Goal: Contribute content: Add original content to the website for others to see

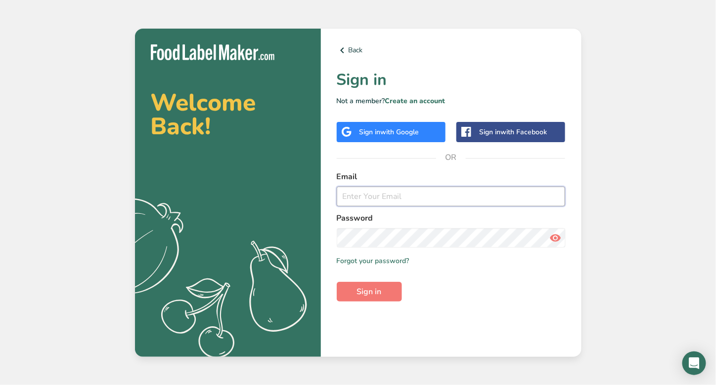
click at [358, 194] on input "email" at bounding box center [451, 197] width 229 height 20
type input "[EMAIL_ADDRESS][DOMAIN_NAME]"
drag, startPoint x: 358, startPoint y: 302, endPoint x: 373, endPoint y: 286, distance: 21.7
click at [373, 286] on div "Back Sign in Not a member? Create an account Sign in with Google Sign in with F…" at bounding box center [451, 193] width 260 height 329
click at [373, 286] on span "Sign in" at bounding box center [369, 292] width 25 height 12
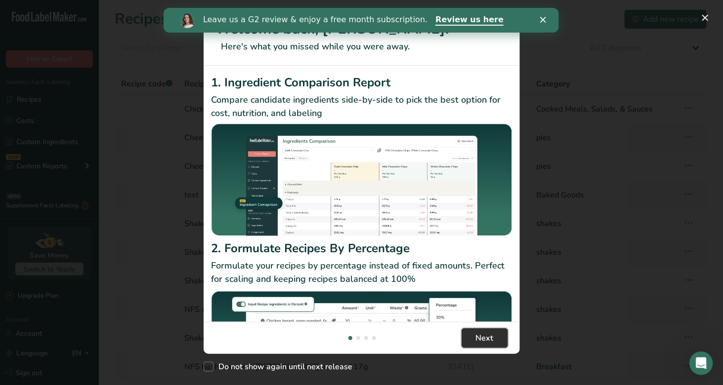
click at [482, 336] on span "Next" at bounding box center [485, 339] width 18 height 12
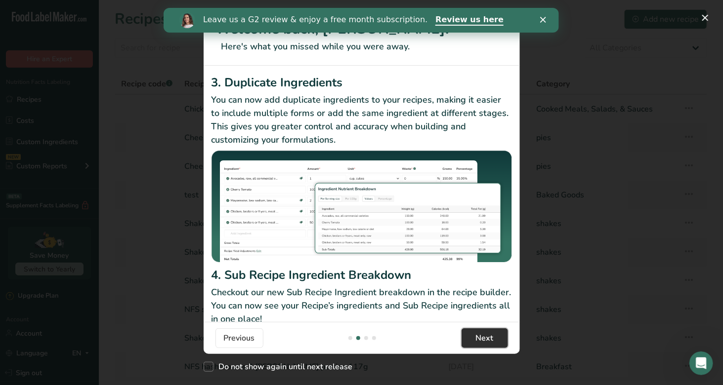
click at [482, 336] on span "Next" at bounding box center [485, 339] width 18 height 12
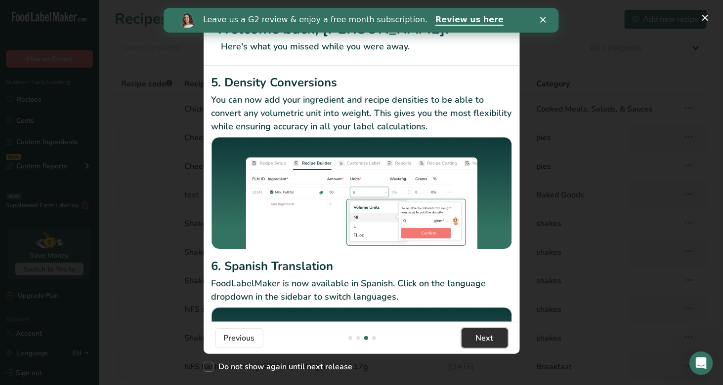
click at [482, 336] on span "Next" at bounding box center [485, 339] width 18 height 12
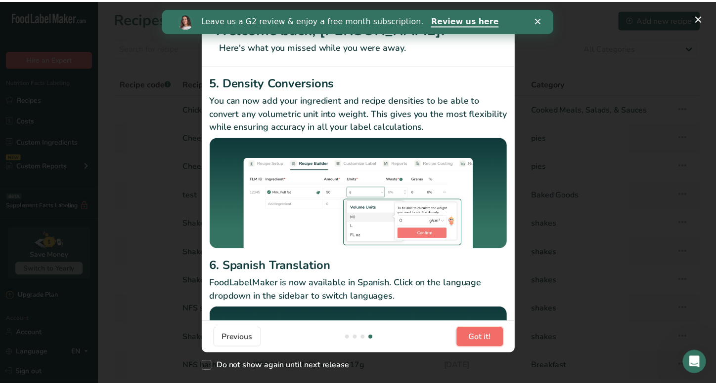
scroll to position [0, 949]
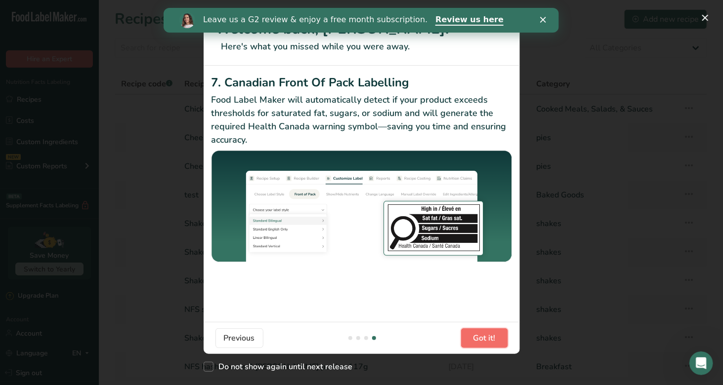
click at [482, 336] on span "Got it!" at bounding box center [484, 339] width 22 height 12
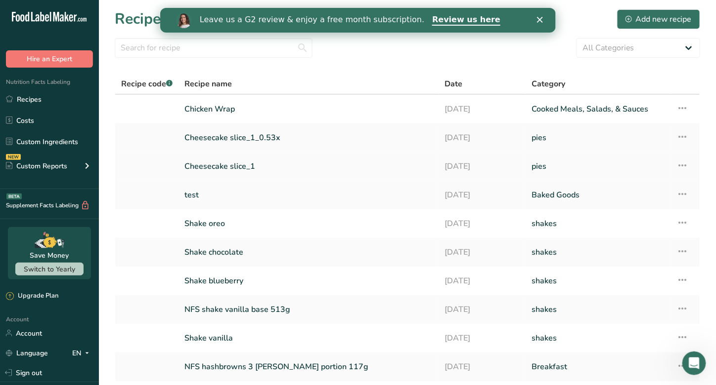
click at [237, 164] on link "Cheesecake slice_1" at bounding box center [308, 166] width 249 height 21
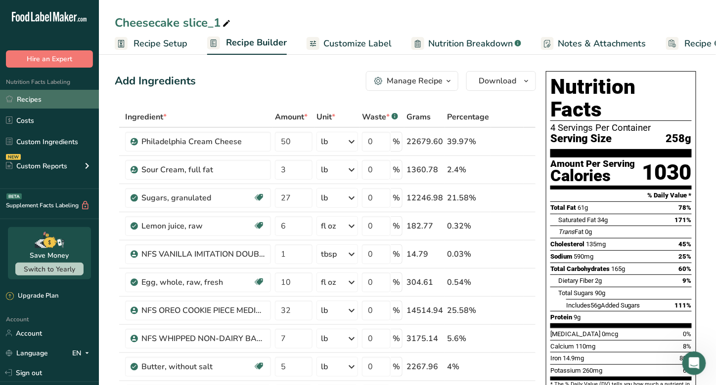
click at [32, 100] on link "Recipes" at bounding box center [49, 99] width 99 height 19
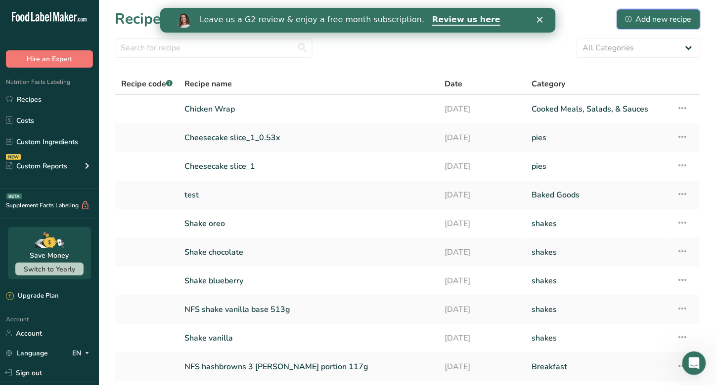
click at [649, 15] on div "Add new recipe" at bounding box center [658, 19] width 66 height 12
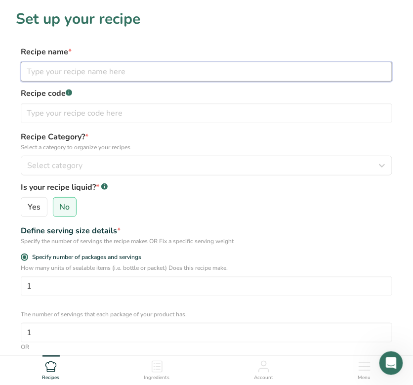
click at [103, 69] on input "text" at bounding box center [207, 72] width 372 height 20
type input "Oreo (Cookies & Cream) Cheesecake"
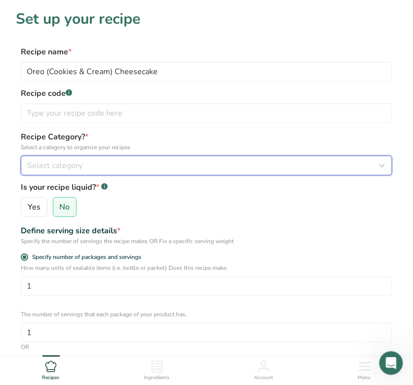
click at [202, 171] on button "Select category" at bounding box center [207, 166] width 372 height 20
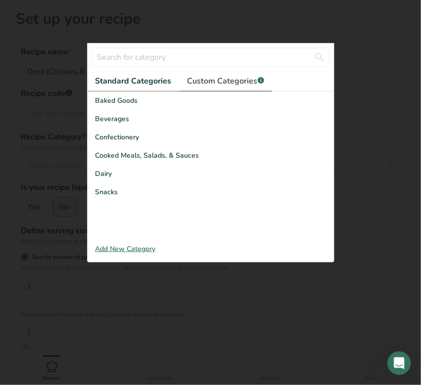
click at [227, 87] on link "Custom Categories .a-a{fill:#347362;}.b-a{fill:#fff;}" at bounding box center [225, 81] width 92 height 20
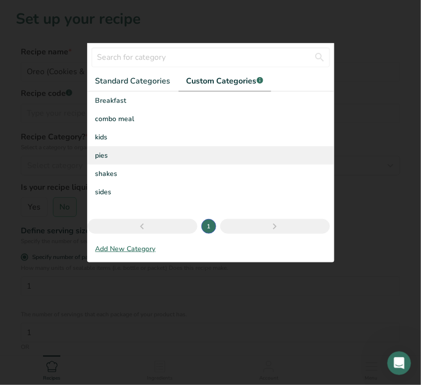
click at [104, 157] on span "pies" at bounding box center [101, 155] width 13 height 10
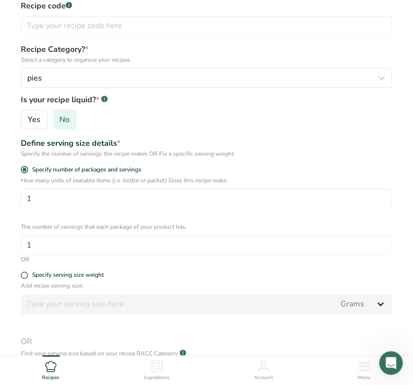
scroll to position [91, 0]
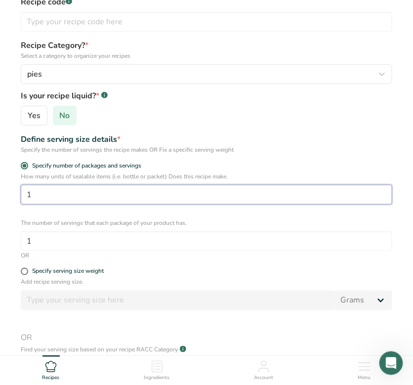
click at [74, 203] on input "1" at bounding box center [207, 195] width 372 height 20
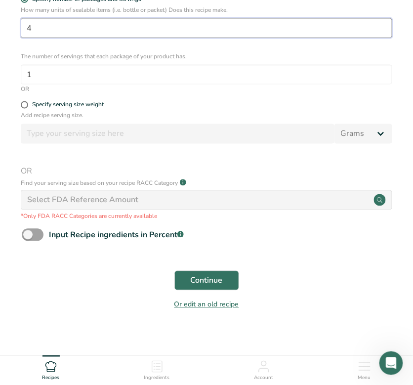
scroll to position [258, 0]
type input "4"
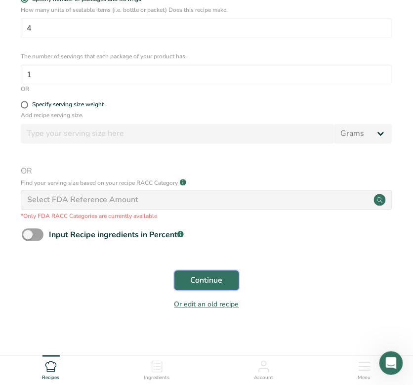
click at [202, 279] on span "Continue" at bounding box center [207, 281] width 32 height 12
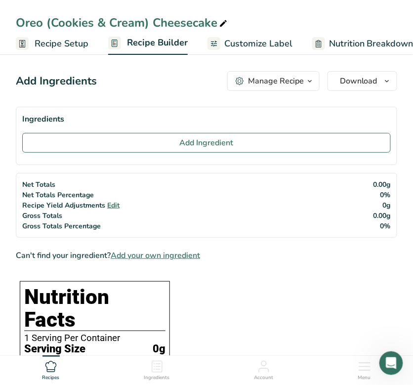
click at [299, 80] on div "Manage Recipe" at bounding box center [276, 81] width 56 height 12
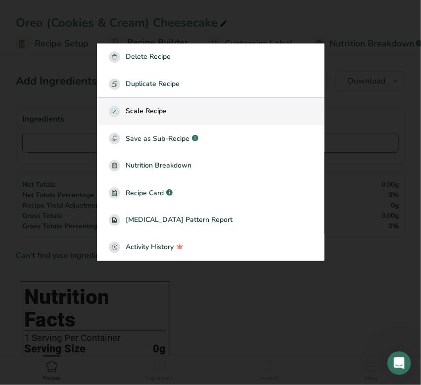
click at [144, 110] on span "Scale Recipe" at bounding box center [146, 111] width 41 height 11
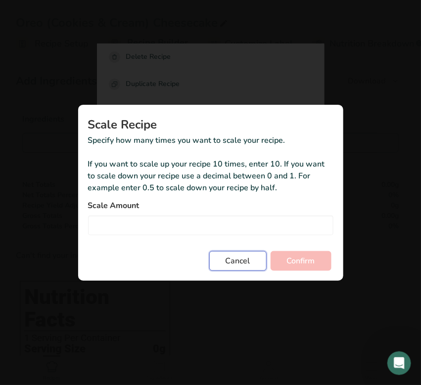
click at [242, 264] on span "Cancel" at bounding box center [237, 261] width 25 height 12
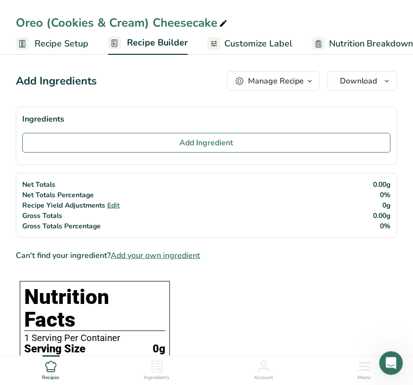
click at [297, 79] on div "Manage Recipe" at bounding box center [276, 81] width 56 height 12
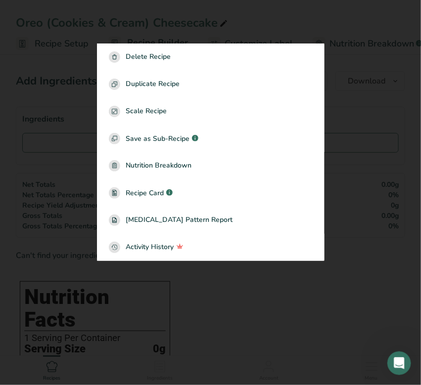
click at [80, 135] on div at bounding box center [210, 192] width 421 height 385
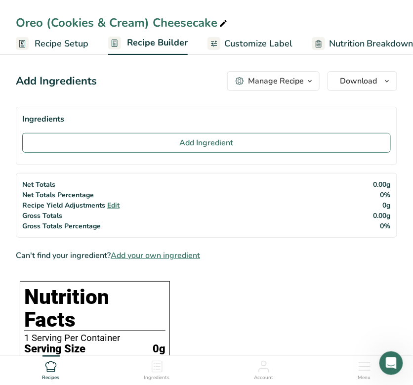
click at [74, 39] on span "Recipe Setup" at bounding box center [62, 43] width 54 height 13
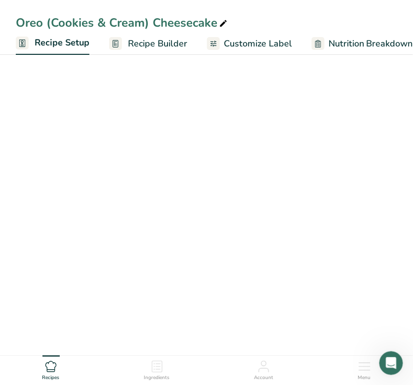
scroll to position [0, 3]
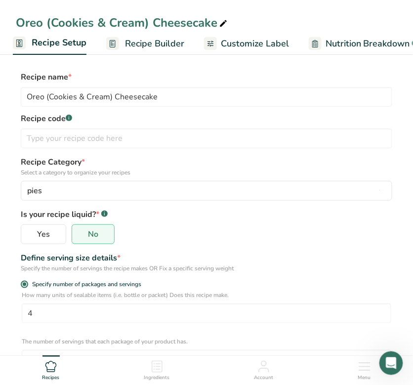
click at [156, 303] on div "How many units of sealable items (i.e. bottle or packet) Does this recipe make.…" at bounding box center [207, 307] width 370 height 33
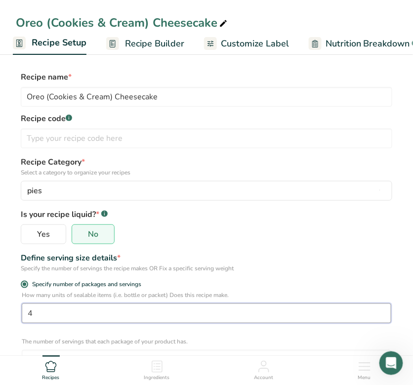
click at [139, 308] on input "4" at bounding box center [207, 313] width 370 height 20
type input "1"
type input "55"
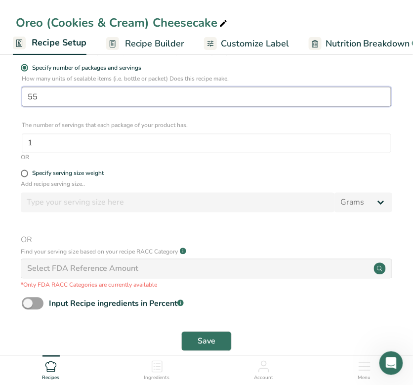
scroll to position [216, 0]
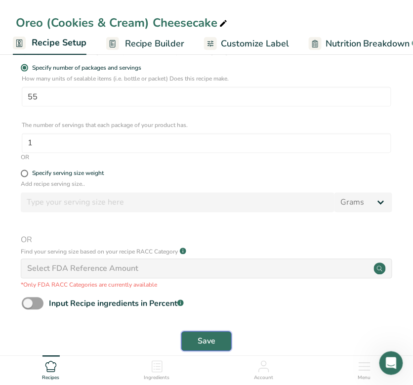
click at [224, 341] on button "Save" at bounding box center [206, 342] width 50 height 20
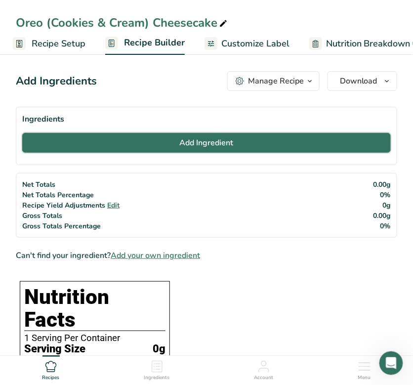
click at [214, 138] on span "Add Ingredient" at bounding box center [207, 143] width 54 height 12
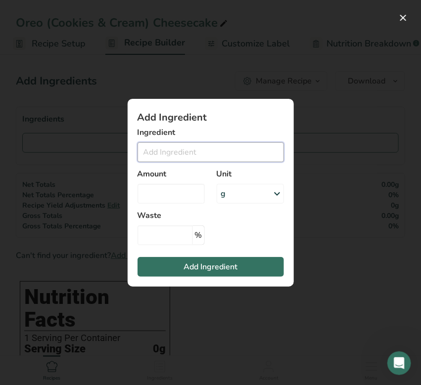
click at [191, 151] on input "Add ingredient modal" at bounding box center [210, 152] width 146 height 20
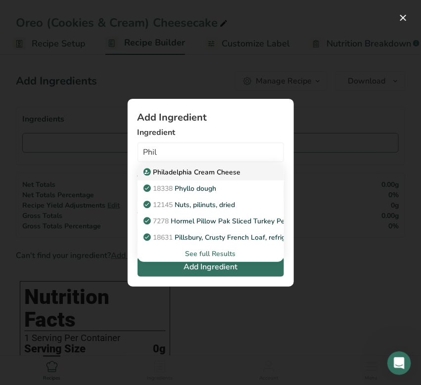
click at [181, 171] on p "Philadelphia Cream Cheese" at bounding box center [192, 172] width 95 height 10
type input "Philadelphia Cream Cheese"
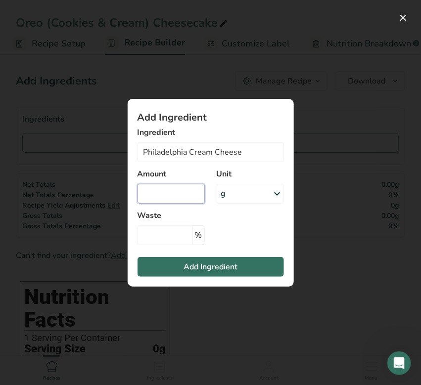
click at [157, 195] on input "Add ingredient modal" at bounding box center [170, 194] width 67 height 20
type input "50"
click at [257, 196] on div "g" at bounding box center [249, 194] width 67 height 20
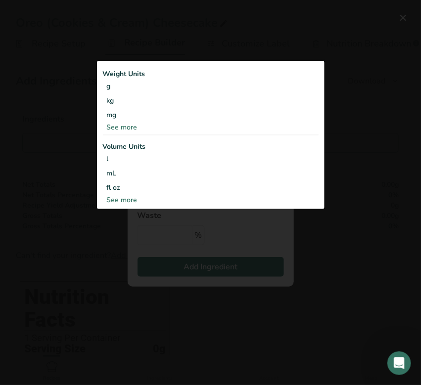
click at [125, 127] on div "See more" at bounding box center [210, 127] width 215 height 10
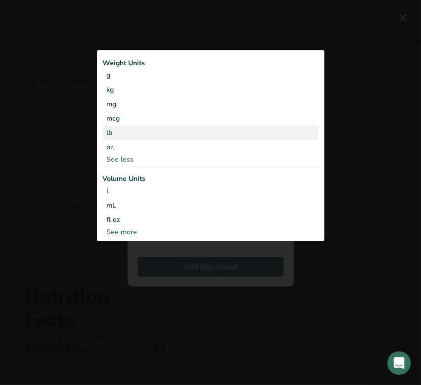
click at [118, 130] on div "lb" at bounding box center [210, 133] width 215 height 14
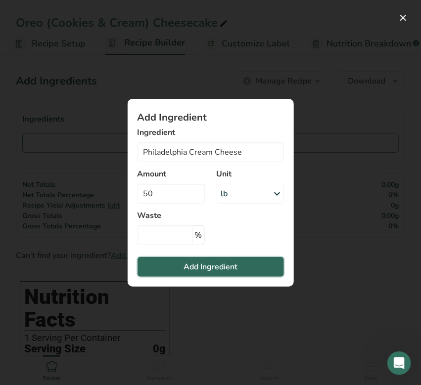
click at [174, 266] on button "Add Ingredient" at bounding box center [210, 267] width 146 height 20
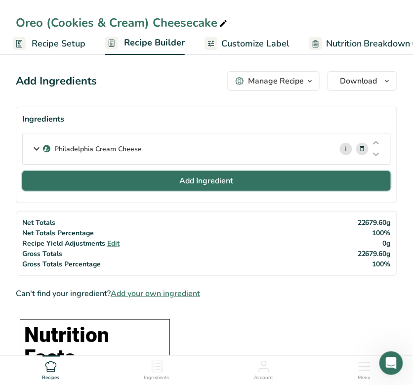
click at [199, 177] on span "Add Ingredient" at bounding box center [207, 181] width 54 height 12
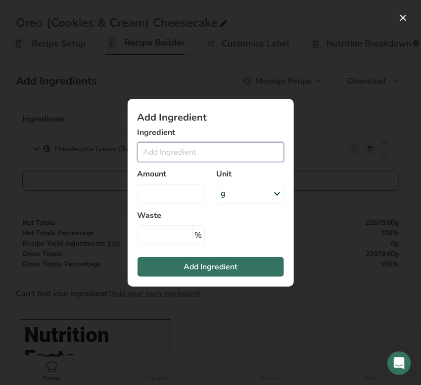
click at [173, 153] on input "Add ingredient modal" at bounding box center [210, 152] width 146 height 20
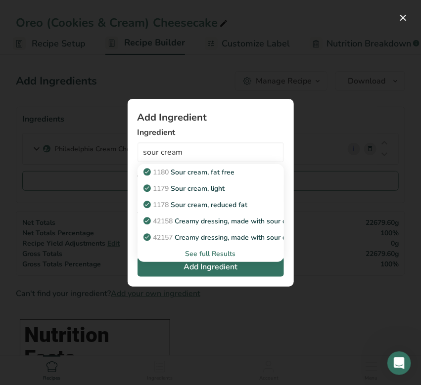
click at [214, 254] on div "See full Results" at bounding box center [210, 254] width 130 height 10
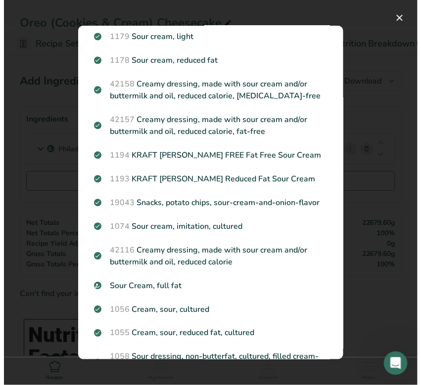
scroll to position [60, 0]
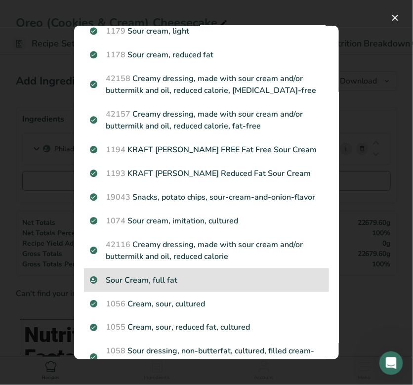
click at [146, 286] on p "Sour Cream, full fat" at bounding box center [206, 280] width 233 height 12
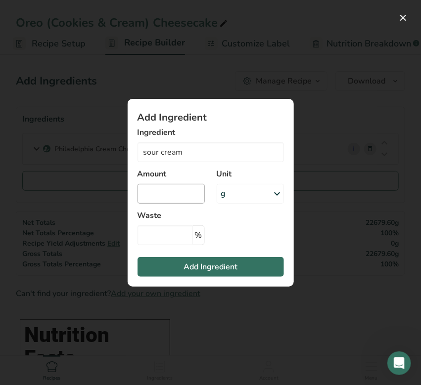
type input "Sour Cream, full fat"
click at [151, 186] on input "Add ingredient modal" at bounding box center [170, 194] width 67 height 20
type input "3"
click at [235, 189] on div "g" at bounding box center [249, 194] width 67 height 20
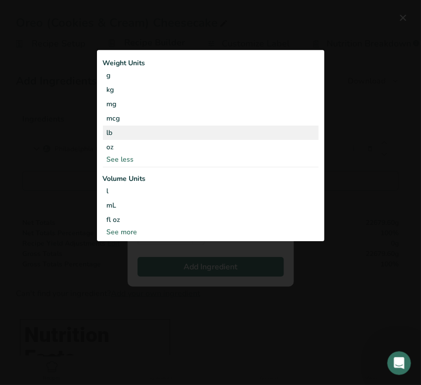
click at [117, 132] on div "lb" at bounding box center [210, 133] width 215 height 14
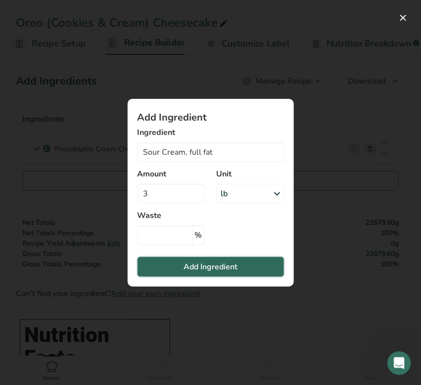
click at [178, 267] on button "Add Ingredient" at bounding box center [210, 267] width 146 height 20
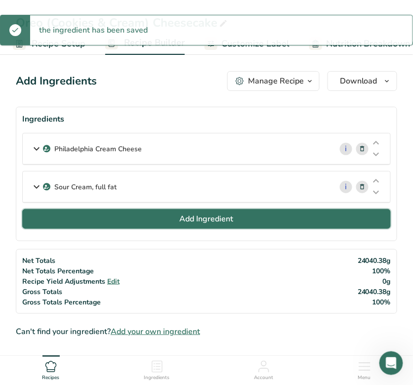
click at [157, 219] on button "Add Ingredient" at bounding box center [206, 219] width 369 height 20
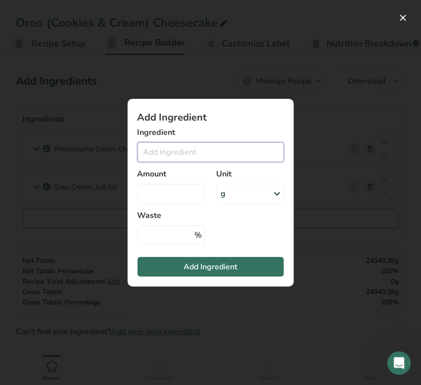
click at [163, 156] on input "Add ingredient modal" at bounding box center [210, 152] width 146 height 20
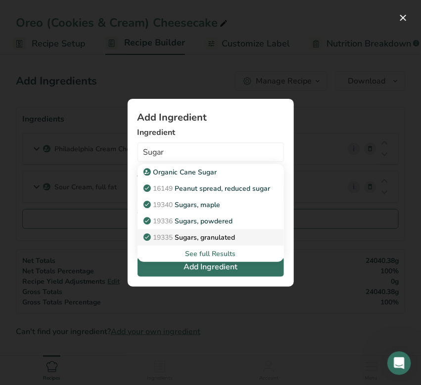
click at [199, 231] on link "19335 [GEOGRAPHIC_DATA], granulated" at bounding box center [210, 237] width 146 height 16
type input "Sugars, granulated"
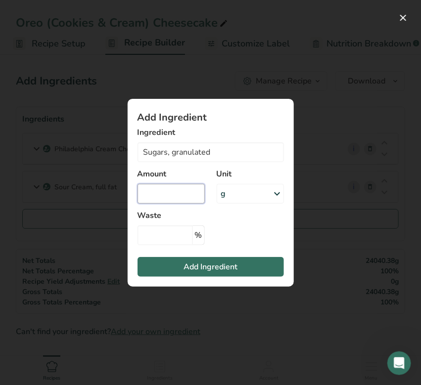
click at [165, 192] on input "Add ingredient modal" at bounding box center [170, 194] width 67 height 20
type input "9"
click at [243, 198] on div "g" at bounding box center [249, 194] width 67 height 20
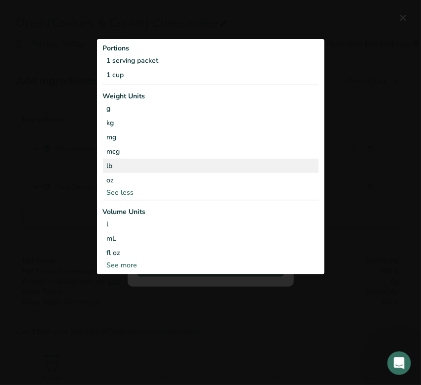
click at [115, 166] on div "lb" at bounding box center [210, 166] width 215 height 14
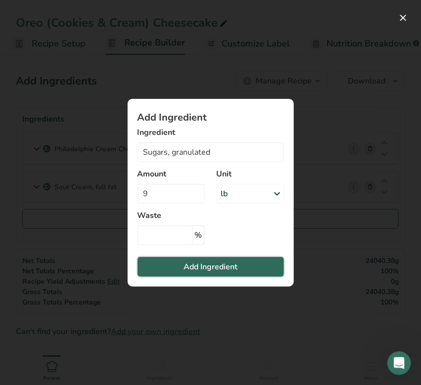
click at [180, 268] on button "Add Ingredient" at bounding box center [210, 267] width 146 height 20
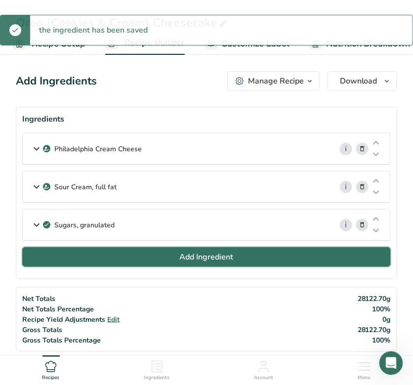
click at [173, 254] on button "Add Ingredient" at bounding box center [206, 257] width 369 height 20
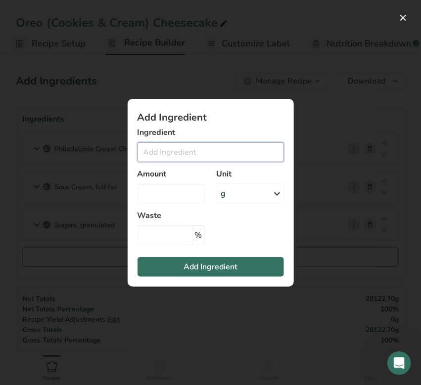
click at [162, 151] on input "Add ingredient modal" at bounding box center [210, 152] width 146 height 20
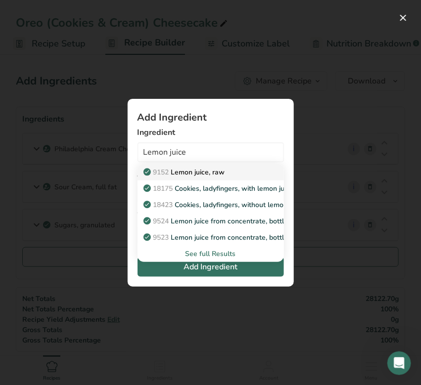
click at [205, 173] on p "9152 Lemon juice, raw" at bounding box center [185, 172] width 80 height 10
type input "Lemon juice, raw"
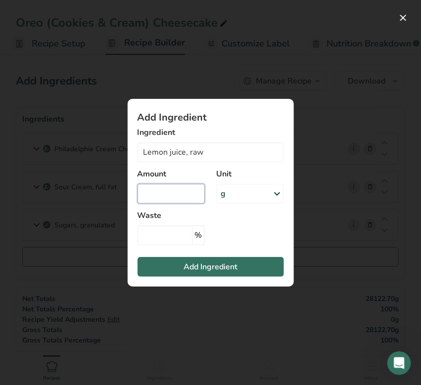
click at [169, 187] on input "Add ingredient modal" at bounding box center [170, 194] width 67 height 20
type input "6"
click at [237, 189] on div "g" at bounding box center [249, 194] width 67 height 20
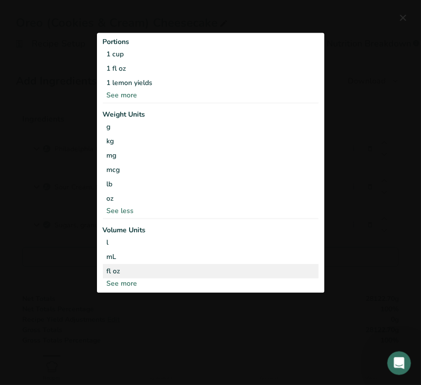
click at [117, 267] on div "fl oz" at bounding box center [211, 271] width 208 height 10
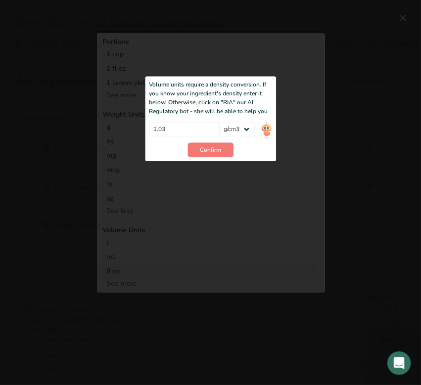
click at [216, 169] on div "Add ingredient modal" at bounding box center [210, 162] width 227 height 262
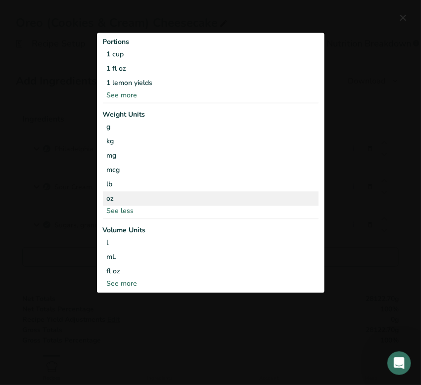
click at [121, 195] on div "oz" at bounding box center [210, 198] width 215 height 14
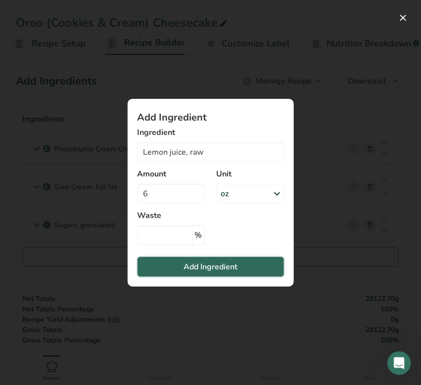
click at [171, 268] on button "Add Ingredient" at bounding box center [210, 267] width 146 height 20
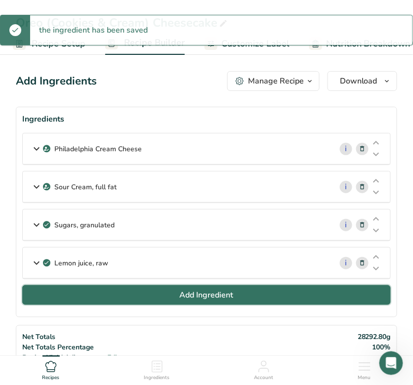
click at [116, 297] on button "Add Ingredient" at bounding box center [206, 295] width 369 height 20
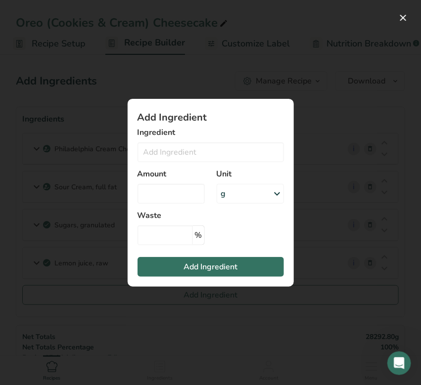
click at [171, 162] on div "Amount" at bounding box center [170, 185] width 79 height 47
click at [169, 157] on input "Add ingredient modal" at bounding box center [210, 152] width 146 height 20
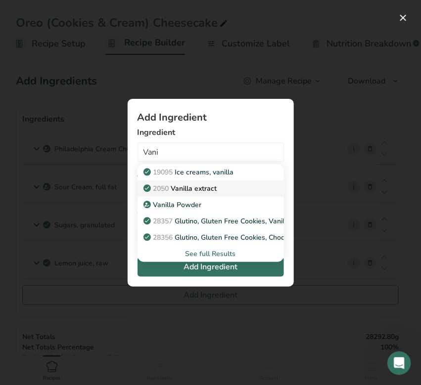
click at [186, 186] on p "2050 Vanilla extract" at bounding box center [181, 188] width 72 height 10
type input "Vanilla extract"
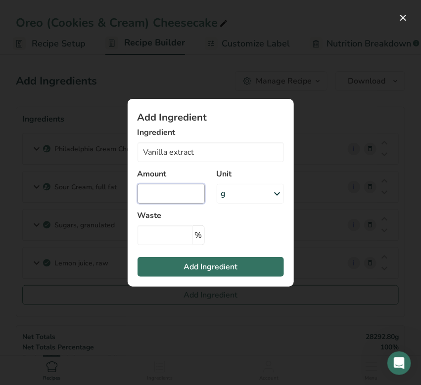
click at [186, 186] on input "Add ingredient modal" at bounding box center [170, 194] width 67 height 20
click at [256, 187] on div "g" at bounding box center [249, 194] width 67 height 20
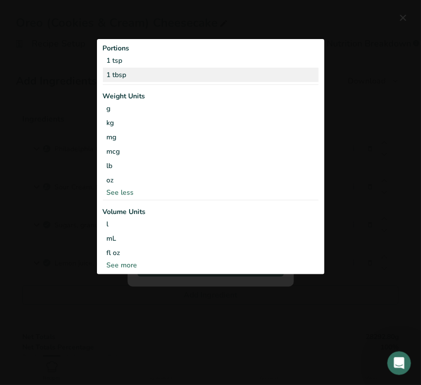
click at [178, 80] on div "1 tbsp" at bounding box center [210, 75] width 215 height 14
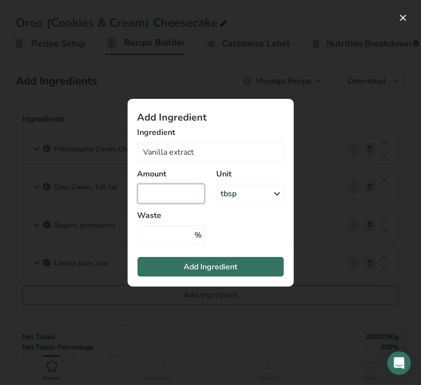
click at [157, 201] on input "Add ingredient modal" at bounding box center [170, 194] width 67 height 20
type input "3"
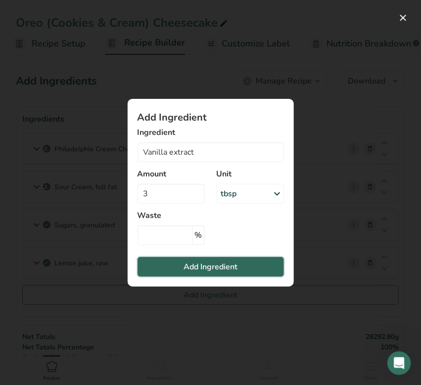
click at [177, 268] on button "Add Ingredient" at bounding box center [210, 267] width 146 height 20
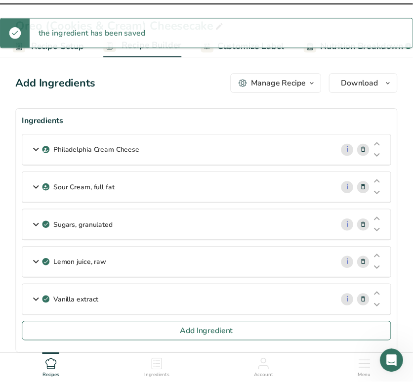
scroll to position [6, 0]
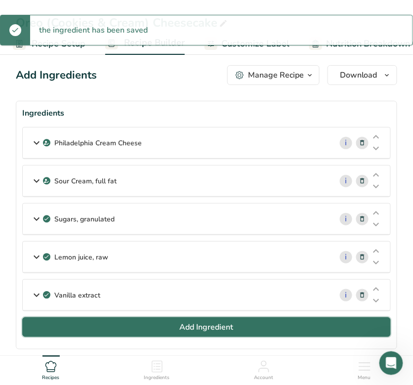
click at [128, 319] on button "Add Ingredient" at bounding box center [206, 327] width 369 height 20
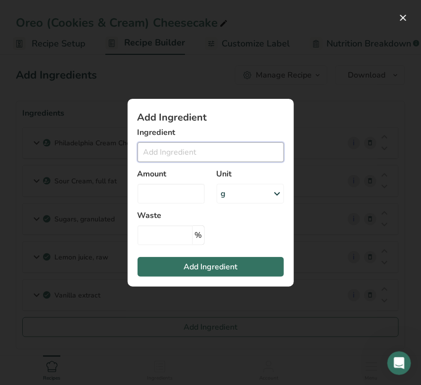
click at [182, 150] on input "Add ingredient modal" at bounding box center [210, 152] width 146 height 20
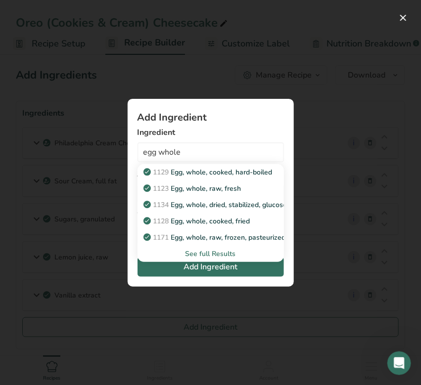
click at [206, 256] on div "See full Results" at bounding box center [210, 254] width 130 height 10
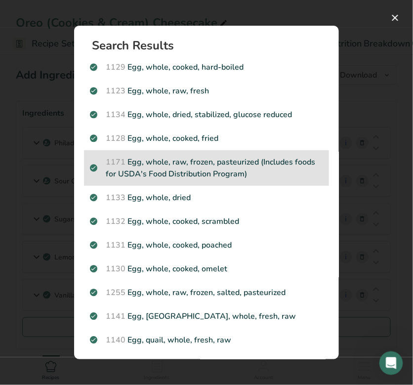
click at [237, 163] on p "1171 Egg, whole, raw, frozen, pasteurized (Includes foods for USDA's Food Distr…" at bounding box center [206, 168] width 233 height 24
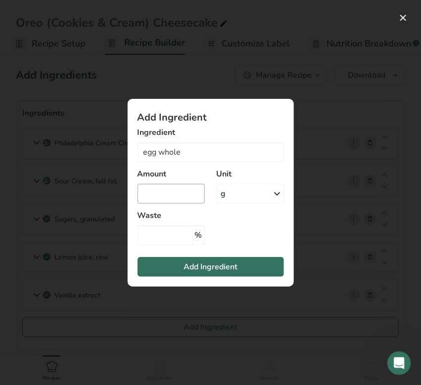
type input "Egg, whole, raw, frozen, pasteurized (Includes foods for USDA's Food Distributi…"
click at [178, 195] on input "Add ingredient modal" at bounding box center [170, 194] width 67 height 20
click at [245, 199] on div "g" at bounding box center [249, 194] width 67 height 20
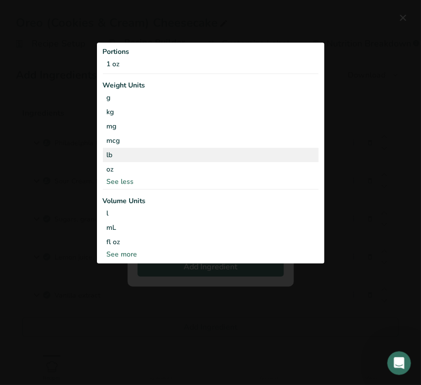
click at [128, 158] on div "lb" at bounding box center [210, 155] width 215 height 14
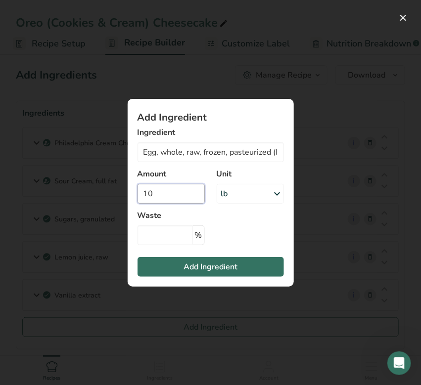
click at [194, 200] on input "10" at bounding box center [170, 194] width 67 height 20
type input "10.6"
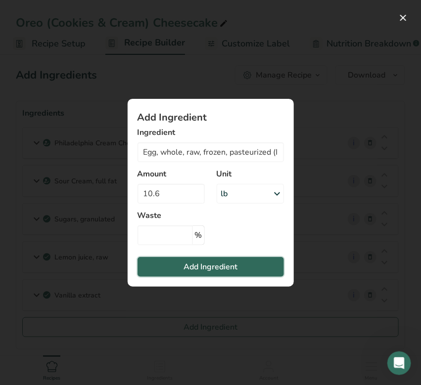
click at [204, 268] on span "Add Ingredient" at bounding box center [210, 267] width 54 height 12
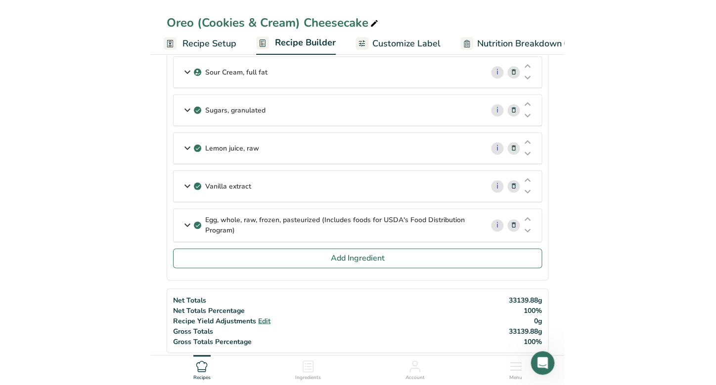
scroll to position [117, 0]
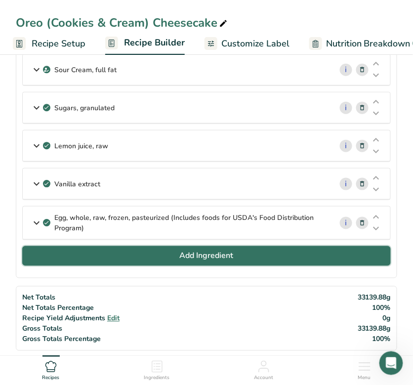
click at [194, 250] on span "Add Ingredient" at bounding box center [207, 256] width 54 height 12
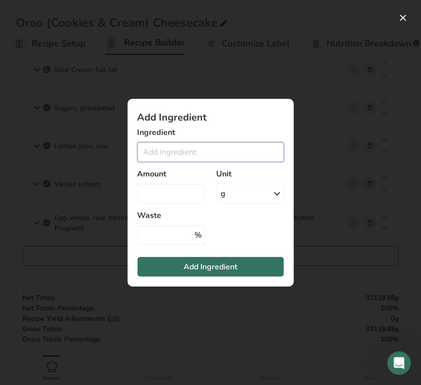
click at [175, 157] on input "Add ingredient modal" at bounding box center [210, 152] width 146 height 20
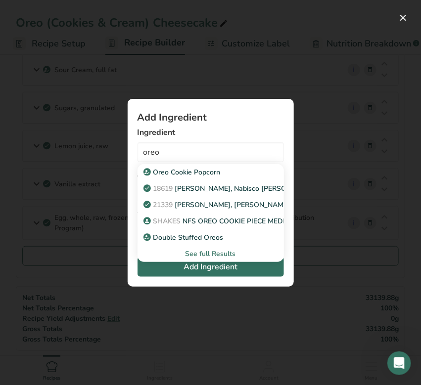
click at [210, 254] on div "See full Results" at bounding box center [210, 254] width 130 height 10
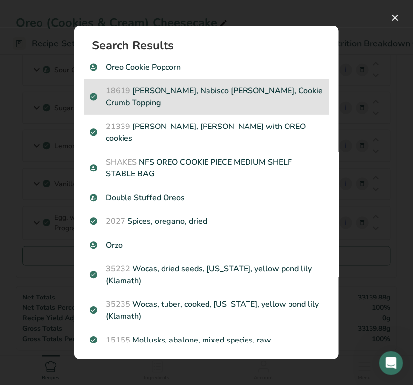
click at [212, 102] on p "18619 Nabisco, Nabisco Oreo Crunchies, Cookie Crumb Topping" at bounding box center [206, 97] width 233 height 24
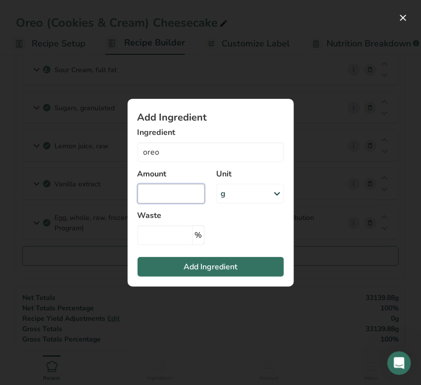
click at [176, 197] on input "Add ingredient modal" at bounding box center [170, 194] width 67 height 20
type input "[PERSON_NAME], Nabisco [PERSON_NAME], Cookie Crumb Topping"
type input "32"
click at [257, 200] on div "g" at bounding box center [249, 194] width 67 height 20
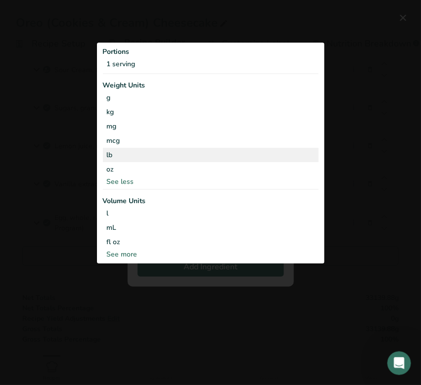
click at [125, 151] on div "lb" at bounding box center [210, 155] width 215 height 14
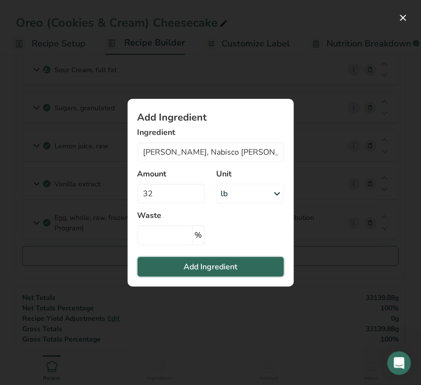
click at [182, 270] on button "Add Ingredient" at bounding box center [210, 267] width 146 height 20
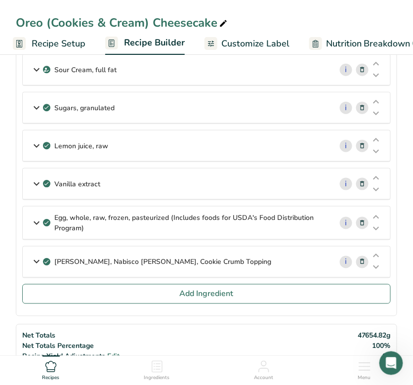
click at [101, 110] on p "Sugars, granulated" at bounding box center [84, 108] width 60 height 10
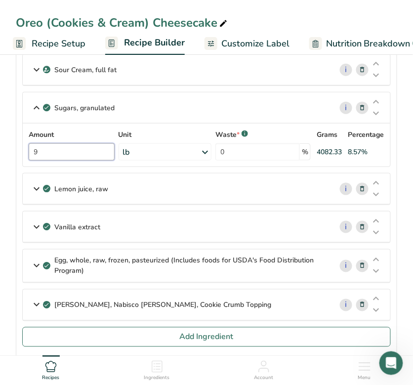
click at [69, 151] on input "9" at bounding box center [72, 151] width 86 height 17
type input "9"
type input "27"
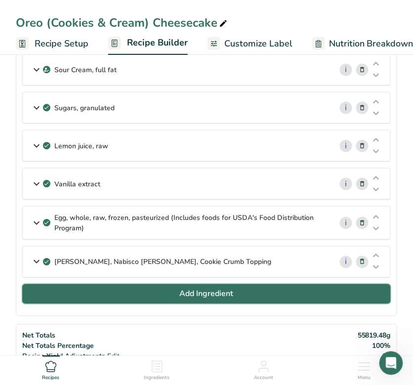
click at [106, 289] on button "Add Ingredient" at bounding box center [206, 294] width 369 height 20
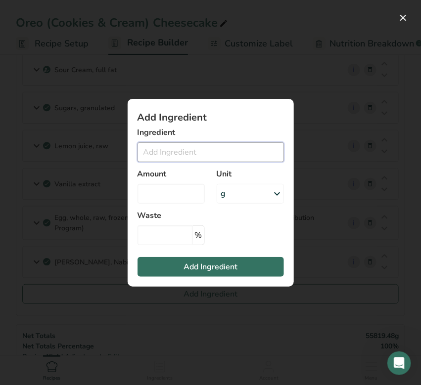
click at [186, 146] on input "Add ingredient modal" at bounding box center [210, 152] width 146 height 20
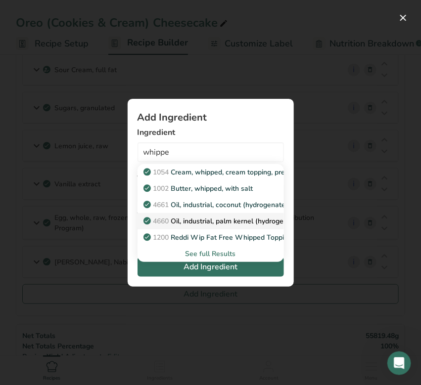
click at [252, 221] on p "4660 Oil, industrial, palm kernel (hydrogenated) , used for whipped toppings, n…" at bounding box center [286, 221] width 283 height 10
type input "Oil, industrial, palm kernel (hydrogenated) , used for whipped toppings, non-da…"
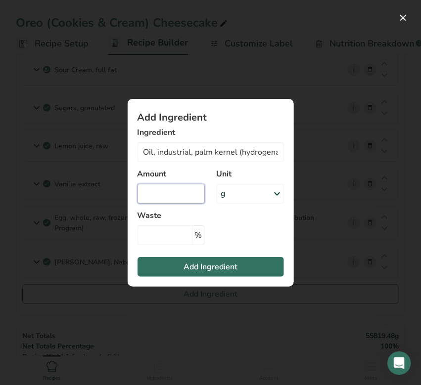
click at [192, 198] on input "Add ingredient modal" at bounding box center [170, 194] width 67 height 20
type input "7"
click at [258, 195] on div "g" at bounding box center [249, 194] width 67 height 20
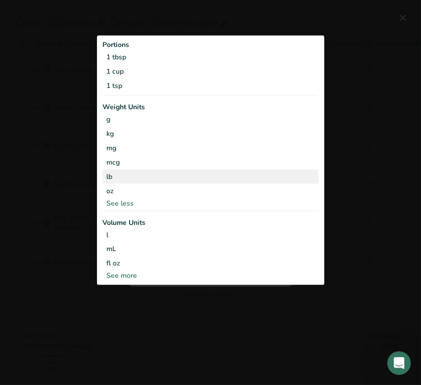
click at [140, 182] on div "lb" at bounding box center [210, 177] width 215 height 14
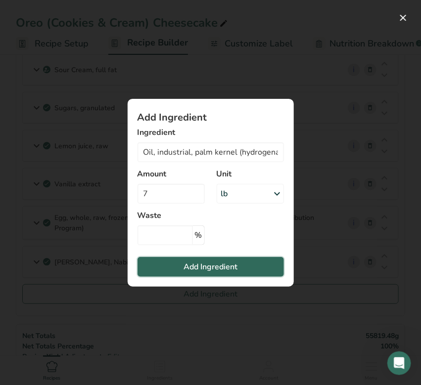
click at [186, 271] on span "Add Ingredient" at bounding box center [210, 267] width 54 height 12
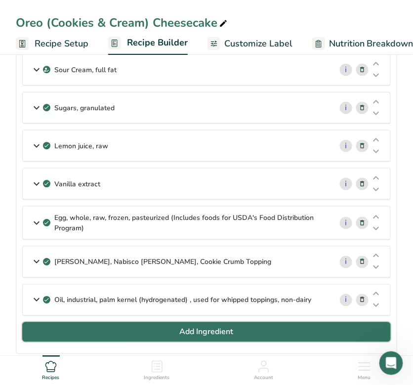
click at [137, 324] on button "Add Ingredient" at bounding box center [206, 332] width 369 height 20
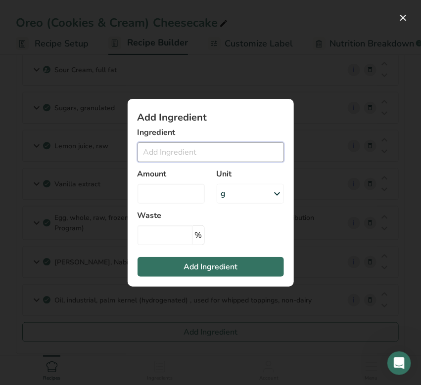
click at [169, 151] on input "Add ingredient modal" at bounding box center [210, 152] width 146 height 20
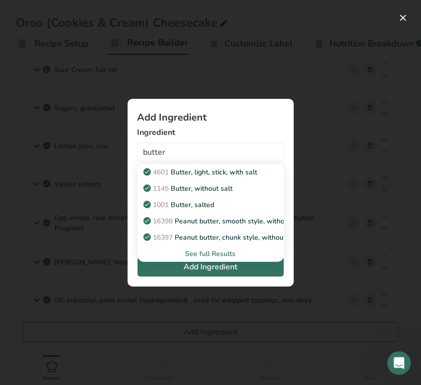
click at [228, 254] on div "See full Results" at bounding box center [210, 254] width 130 height 10
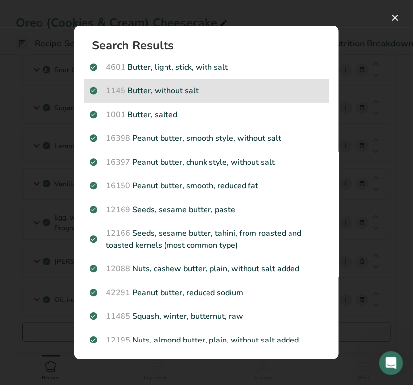
click at [198, 91] on p "1145 Butter, without salt" at bounding box center [206, 91] width 233 height 12
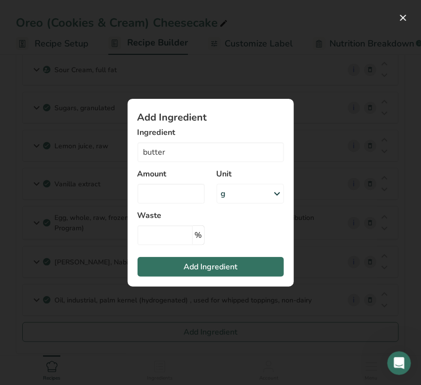
type input "Butter, without salt"
click at [188, 196] on input "Add ingredient modal" at bounding box center [170, 194] width 67 height 20
type input "5"
click at [221, 193] on div "g" at bounding box center [223, 194] width 5 height 12
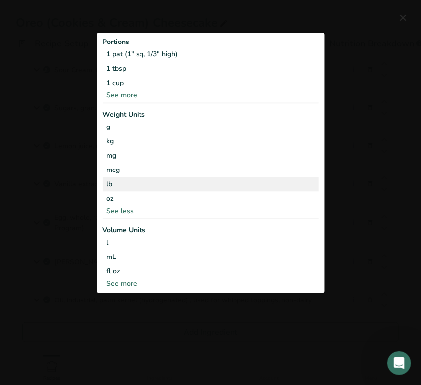
click at [124, 181] on div "lb" at bounding box center [210, 184] width 215 height 14
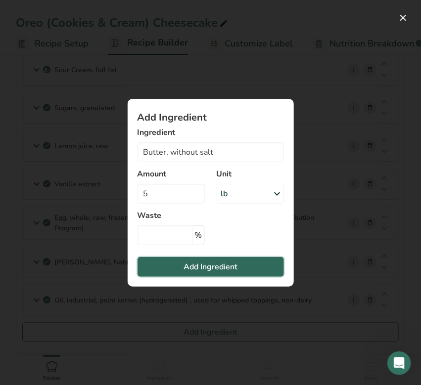
click at [181, 264] on button "Add Ingredient" at bounding box center [210, 267] width 146 height 20
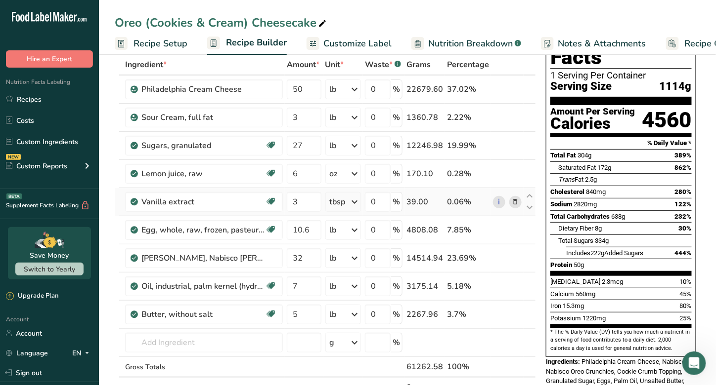
scroll to position [65, 0]
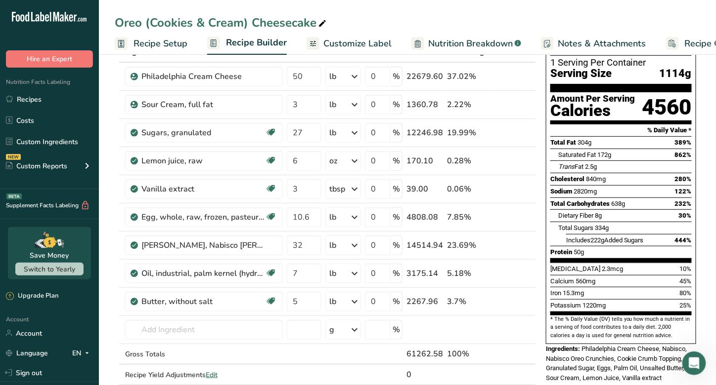
click at [157, 44] on span "Recipe Setup" at bounding box center [160, 43] width 54 height 13
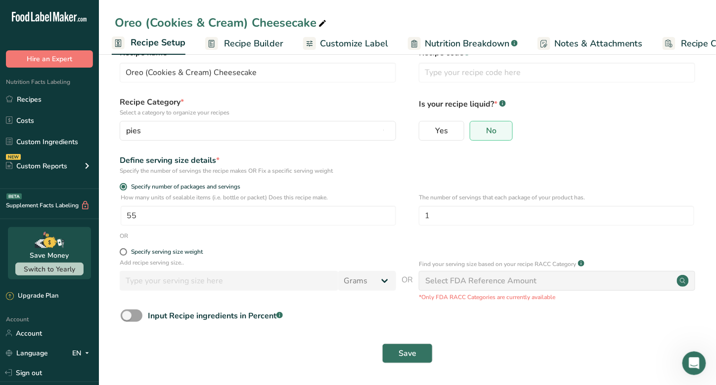
scroll to position [24, 0]
click at [352, 74] on input "Oreo (Cookies & Cream) Cheesecake" at bounding box center [258, 73] width 276 height 20
type input "Oreo (Cookies & Cream) Cheesecake - slice"
click at [205, 222] on input "55" at bounding box center [258, 216] width 275 height 20
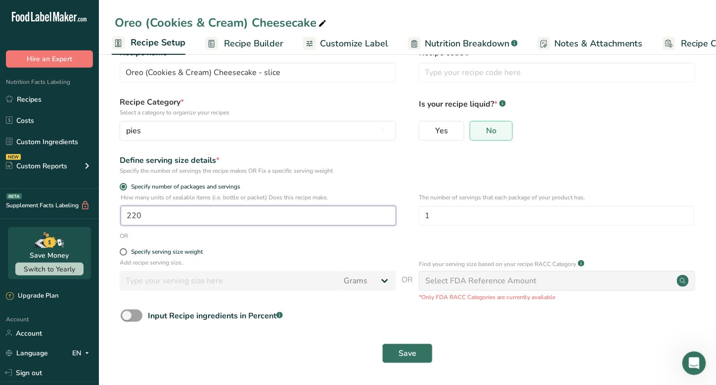
type input "220"
click at [414, 342] on div "Save" at bounding box center [407, 354] width 585 height 32
click at [405, 355] on span "Save" at bounding box center [407, 354] width 18 height 12
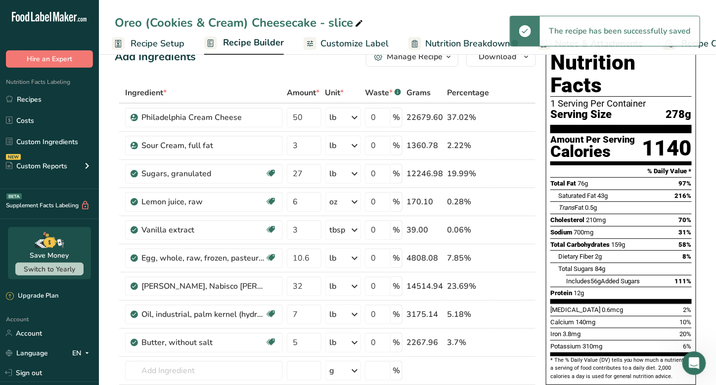
click at [247, 42] on span "Recipe Builder" at bounding box center [253, 42] width 61 height 13
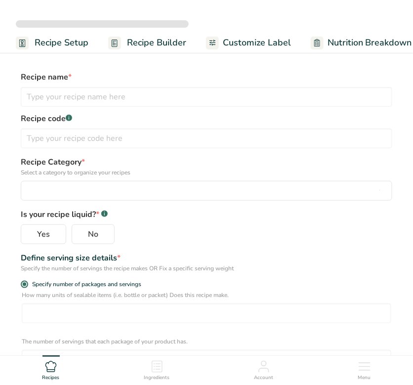
select select
type input "Oreo (Cookies & Cream) Cheesecake"
radio input "true"
type input "55"
type input "1"
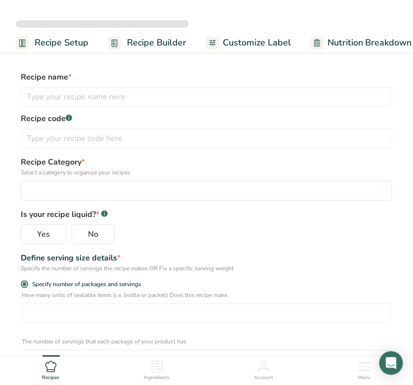
select select "0"
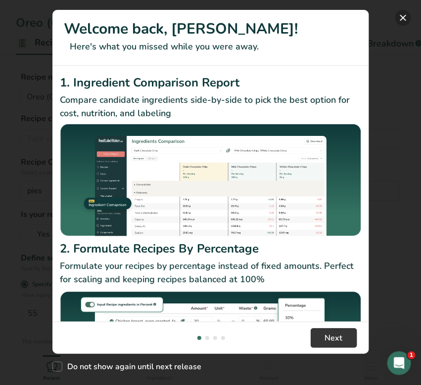
click at [404, 19] on button "New Features" at bounding box center [403, 18] width 16 height 16
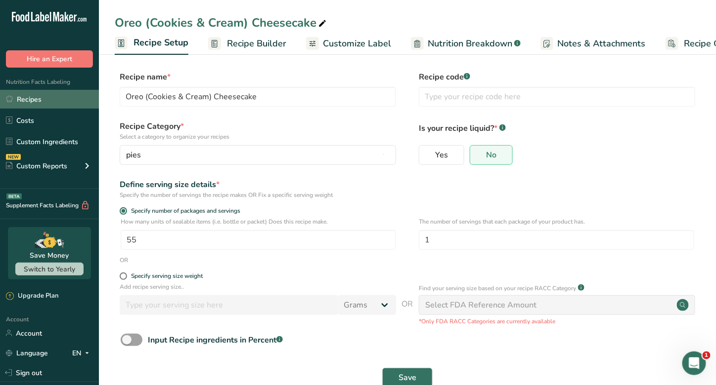
click at [33, 97] on link "Recipes" at bounding box center [49, 99] width 99 height 19
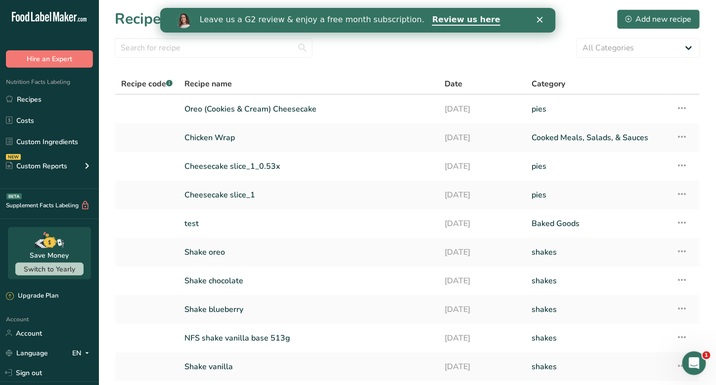
click at [413, 84] on span "Date" at bounding box center [453, 84] width 18 height 12
click at [413, 42] on select "All Categories Baked Goods Beverages Breakfast combo meal Confectionery Cooked …" at bounding box center [638, 48] width 124 height 20
select select "1708"
click at [413, 38] on select "All Categories Baked Goods Beverages Breakfast combo meal Confectionery Cooked …" at bounding box center [638, 48] width 124 height 20
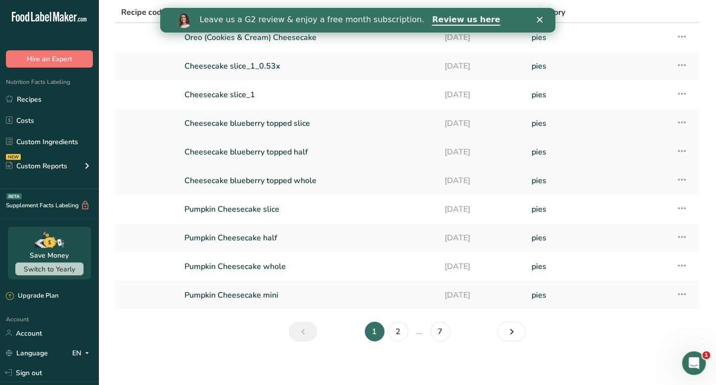
scroll to position [74, 0]
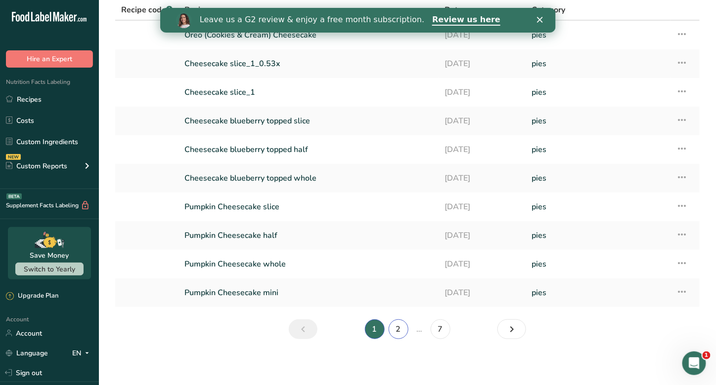
click at [398, 331] on link "2" at bounding box center [398, 330] width 20 height 20
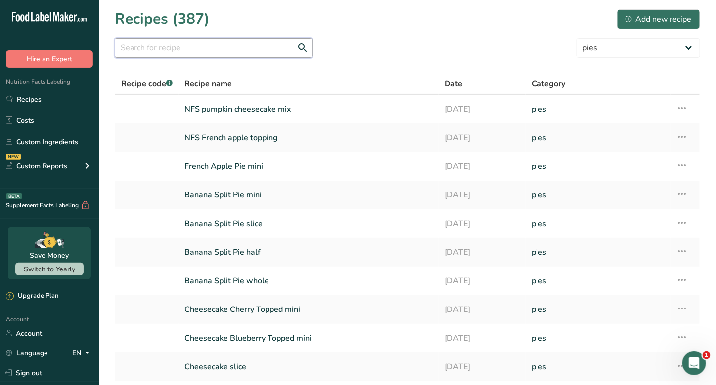
click at [215, 53] on input "text" at bounding box center [214, 48] width 198 height 20
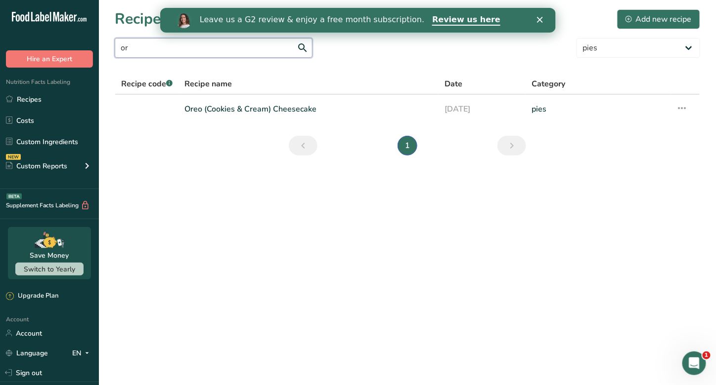
type input "o"
type input "cookie"
